Goal: Subscribe to service/newsletter

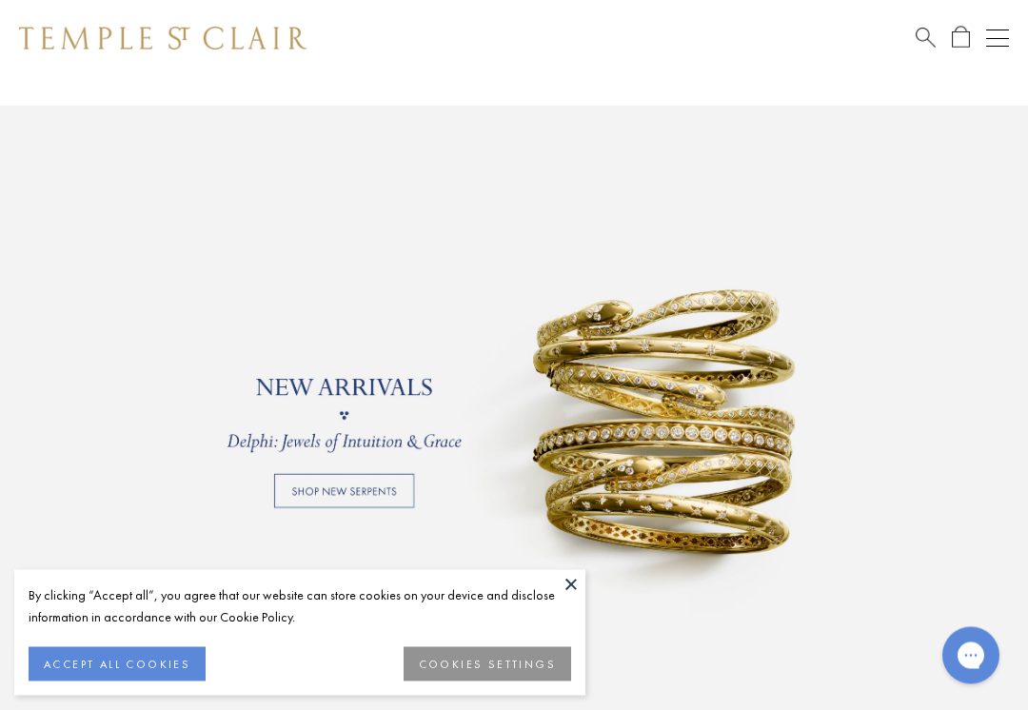
scroll to position [1232, 0]
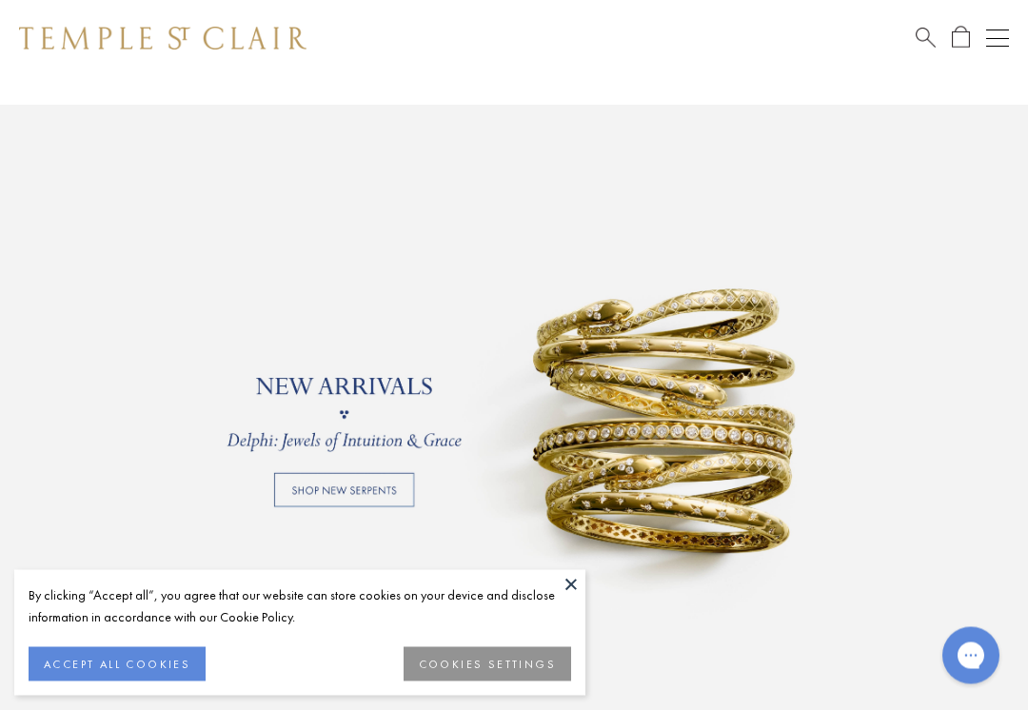
click at [682, 647] on link at bounding box center [514, 415] width 1028 height 618
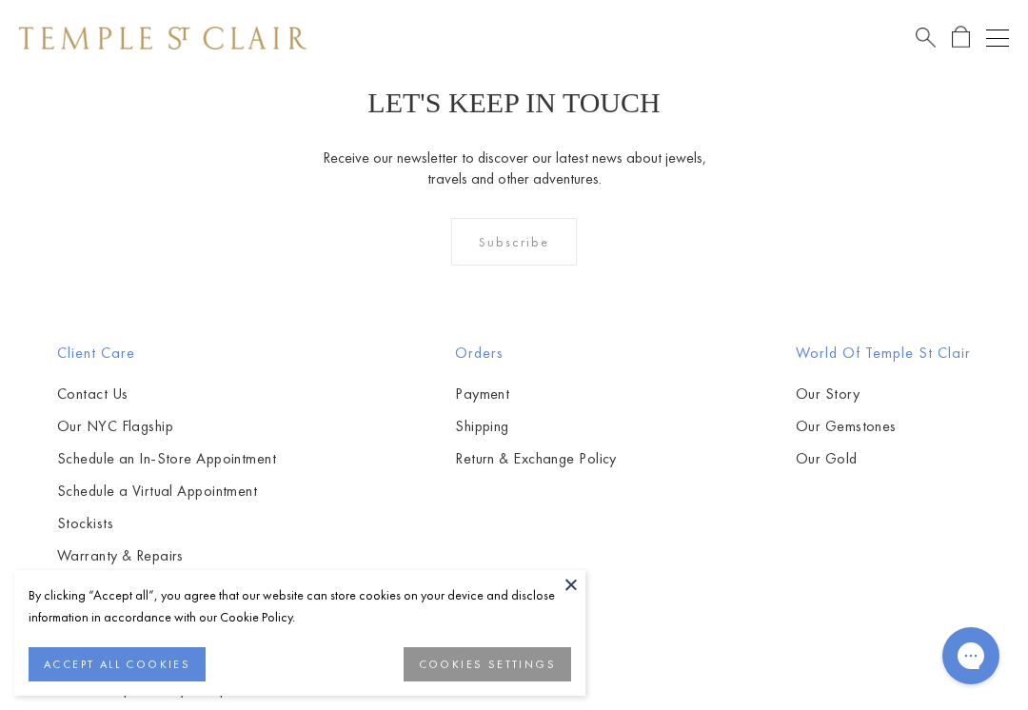
scroll to position [2702, 0]
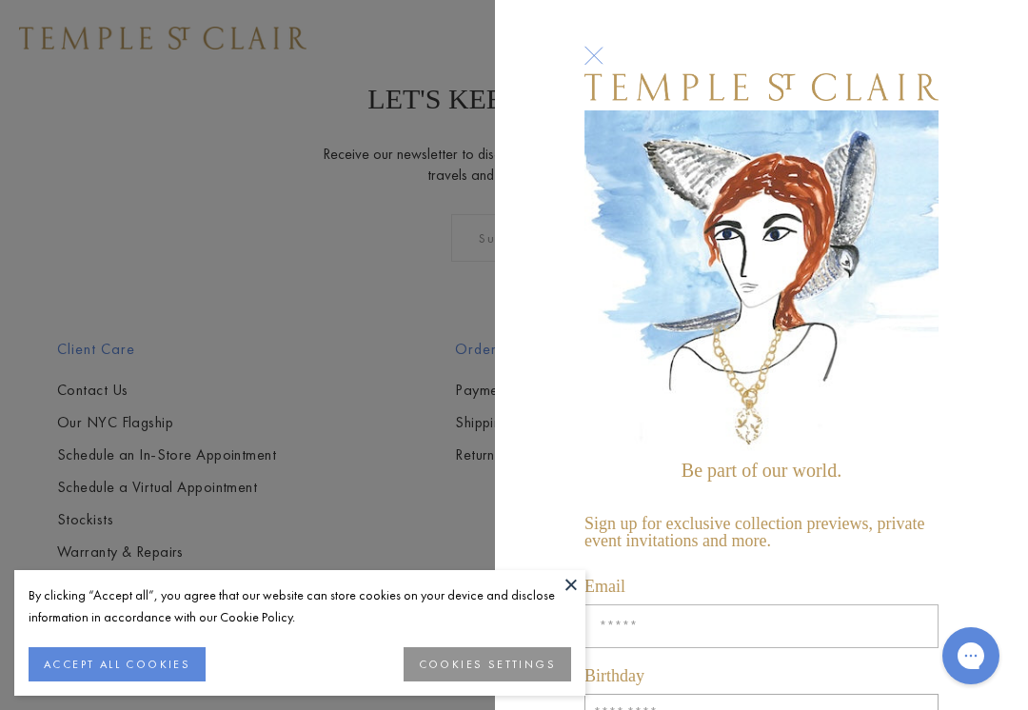
click at [579, 583] on button at bounding box center [571, 584] width 29 height 29
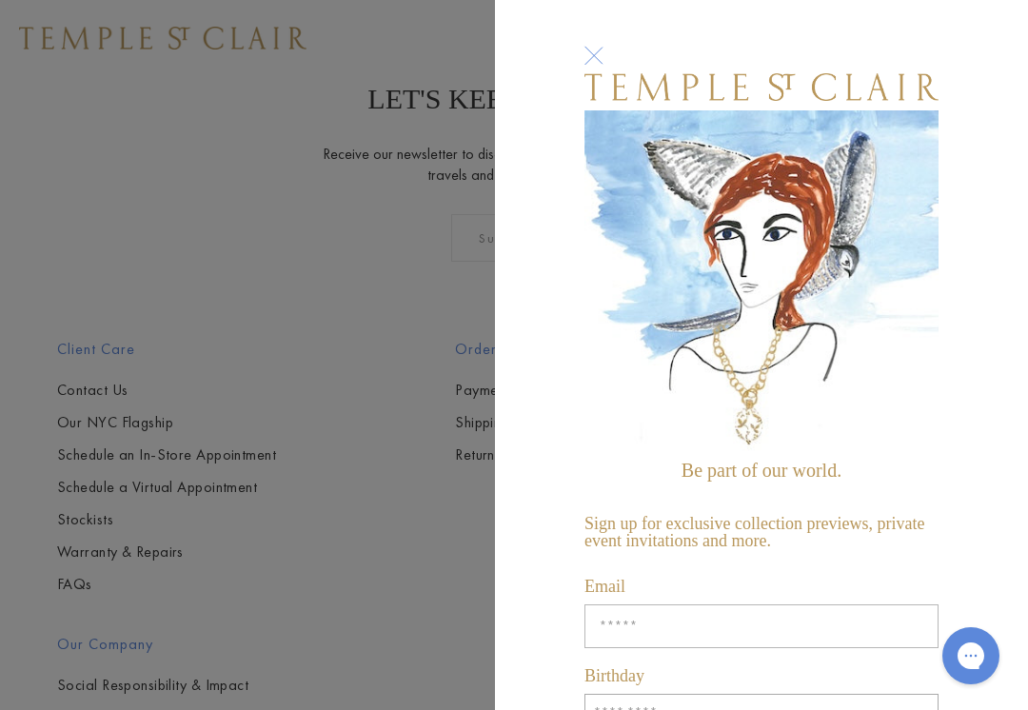
click at [633, 633] on input "Enter your email address" at bounding box center [761, 626] width 354 height 44
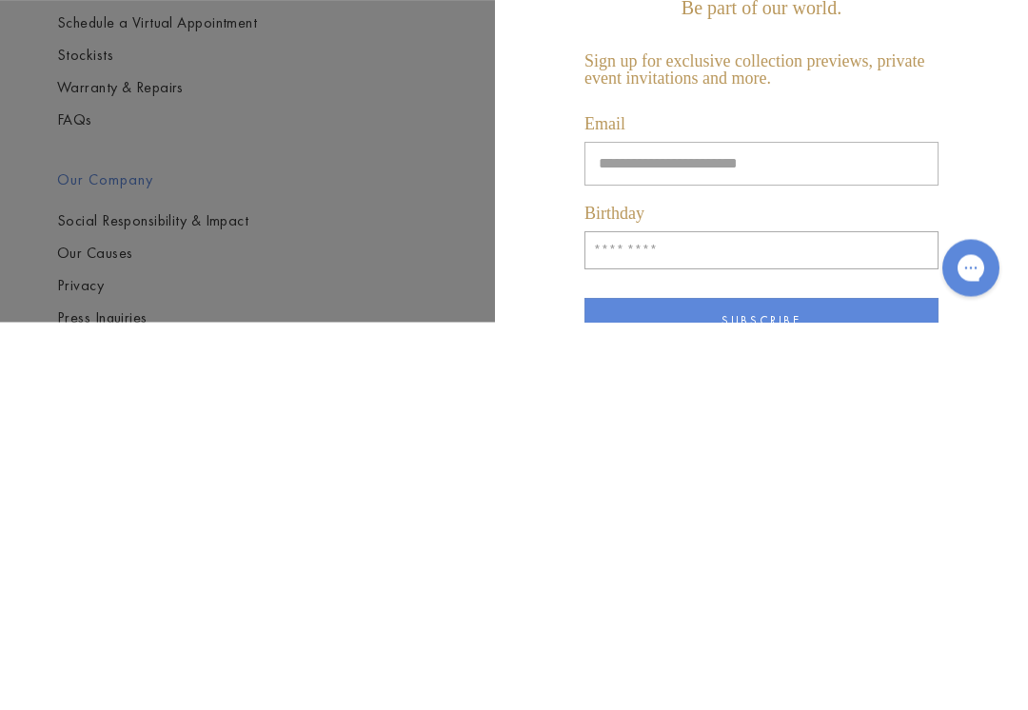
scroll to position [78, 0]
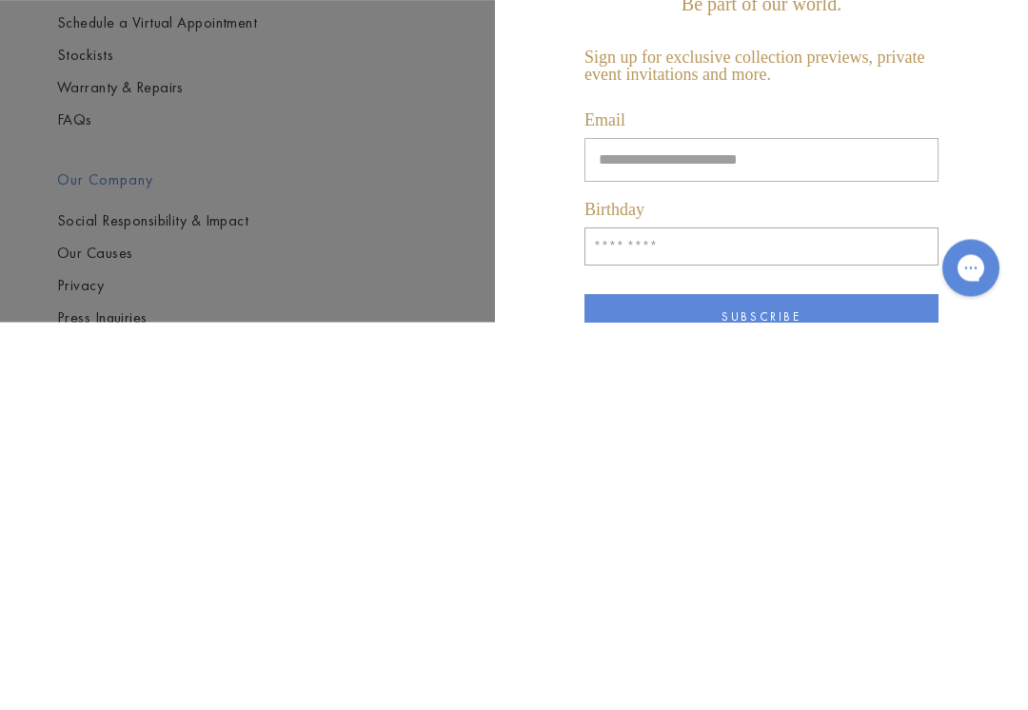
type input "**********"
click at [618, 616] on input "Birthday" at bounding box center [761, 635] width 354 height 38
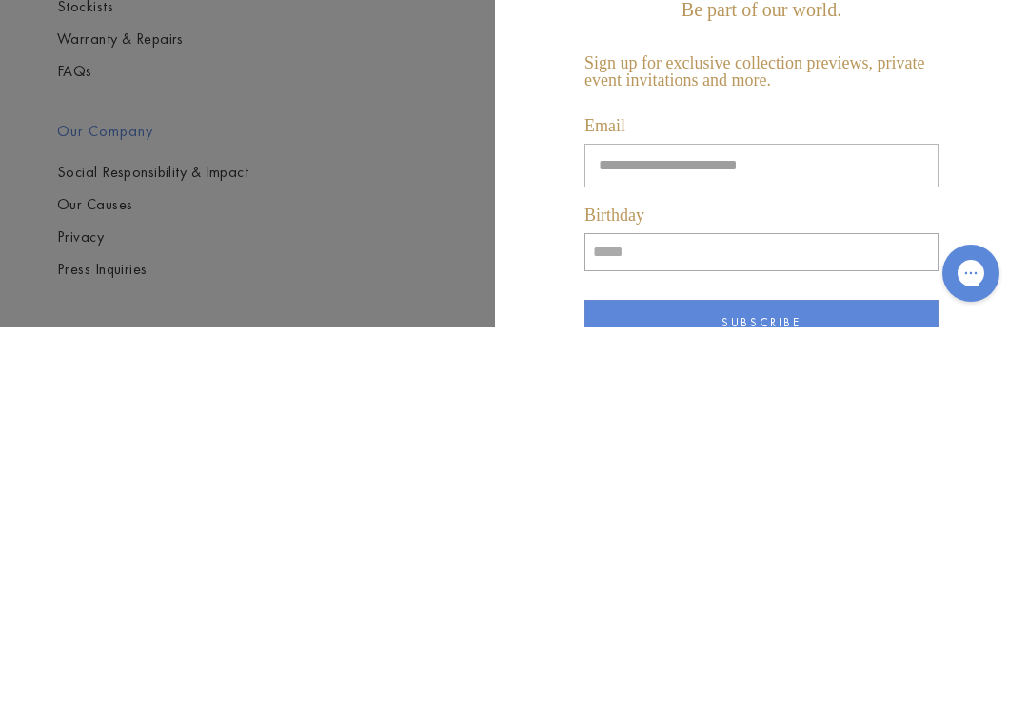
type input "*****"
click at [983, 295] on button "Chat with us" at bounding box center [970, 273] width 57 height 57
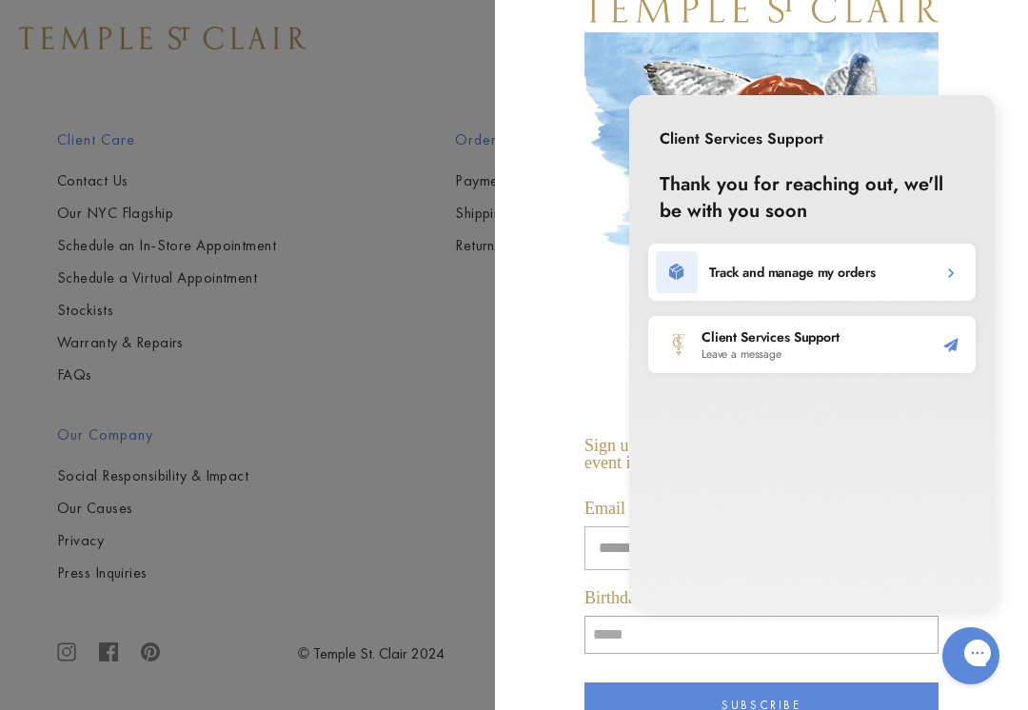
scroll to position [0, 0]
click at [783, 703] on button "Subscribe" at bounding box center [761, 704] width 354 height 45
click at [992, 674] on button "Chat with us" at bounding box center [970, 655] width 57 height 57
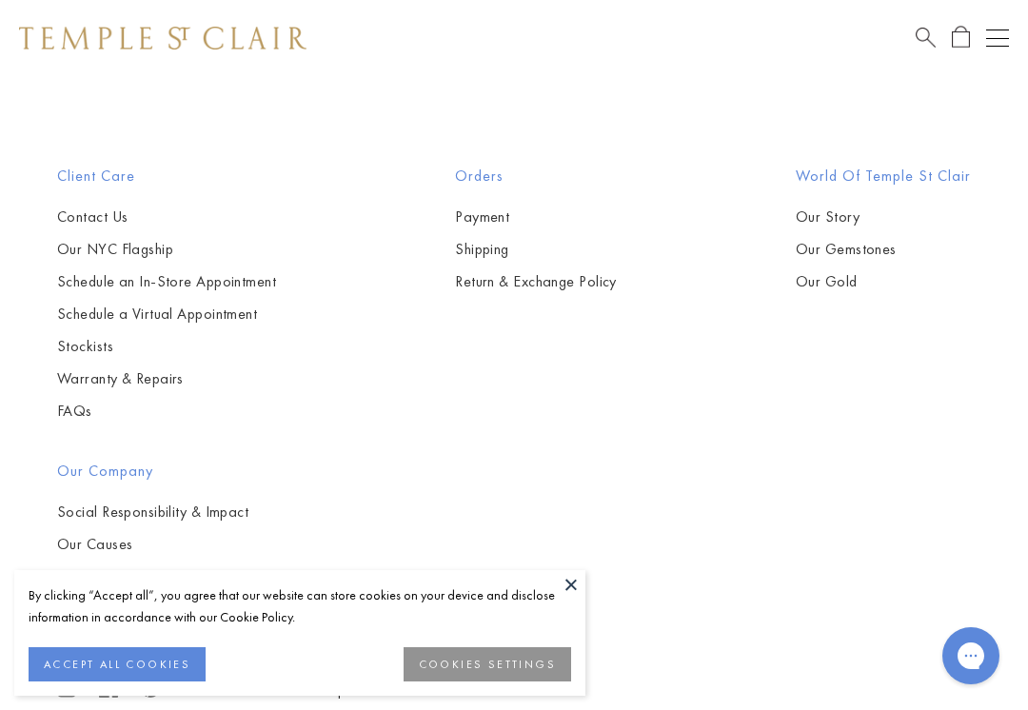
scroll to position [2931, 0]
